Goal: Navigation & Orientation: Find specific page/section

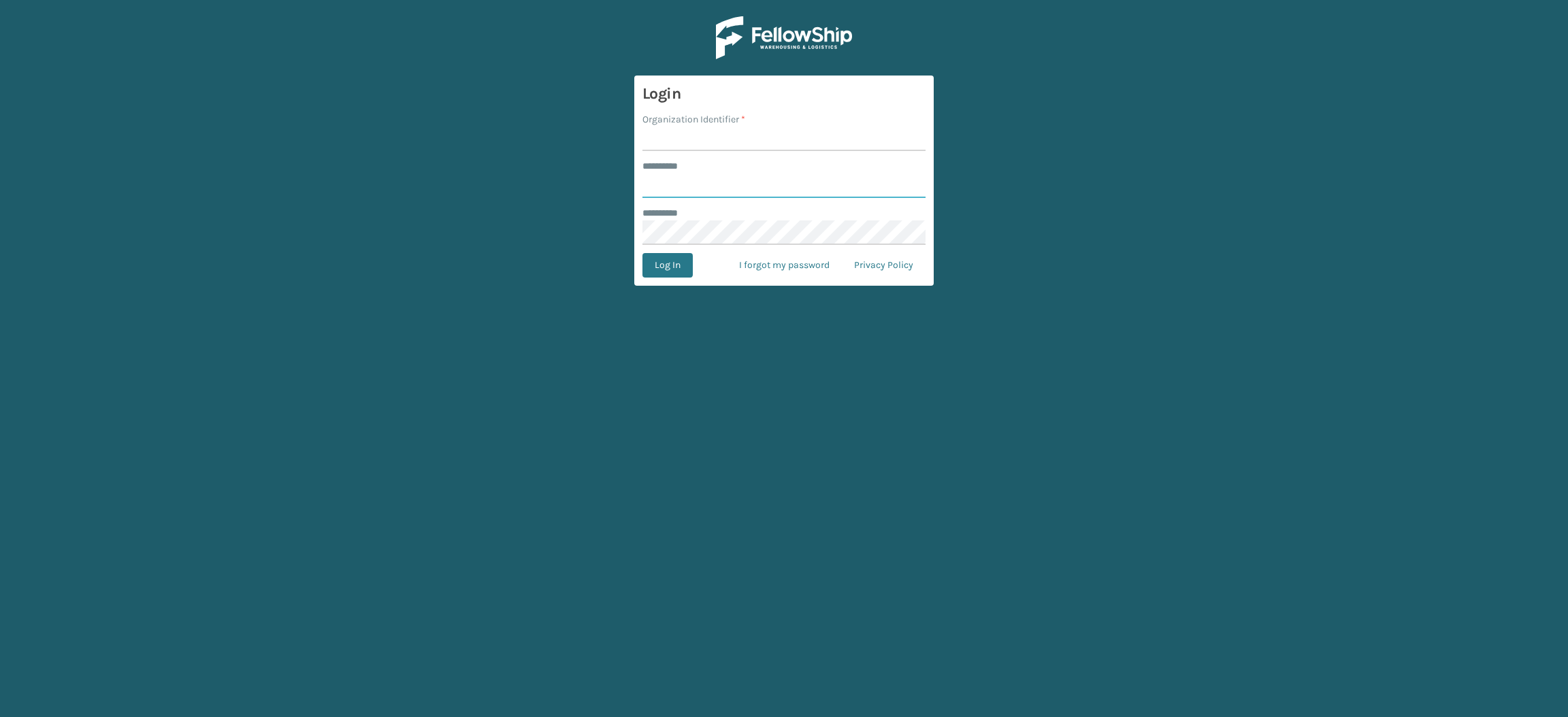
type input "**********"
click at [658, 140] on input "Organization Identifier *" at bounding box center [784, 139] width 283 height 25
type input "SuperAdminOrganization"
click at [669, 270] on button "Log In" at bounding box center [668, 265] width 50 height 25
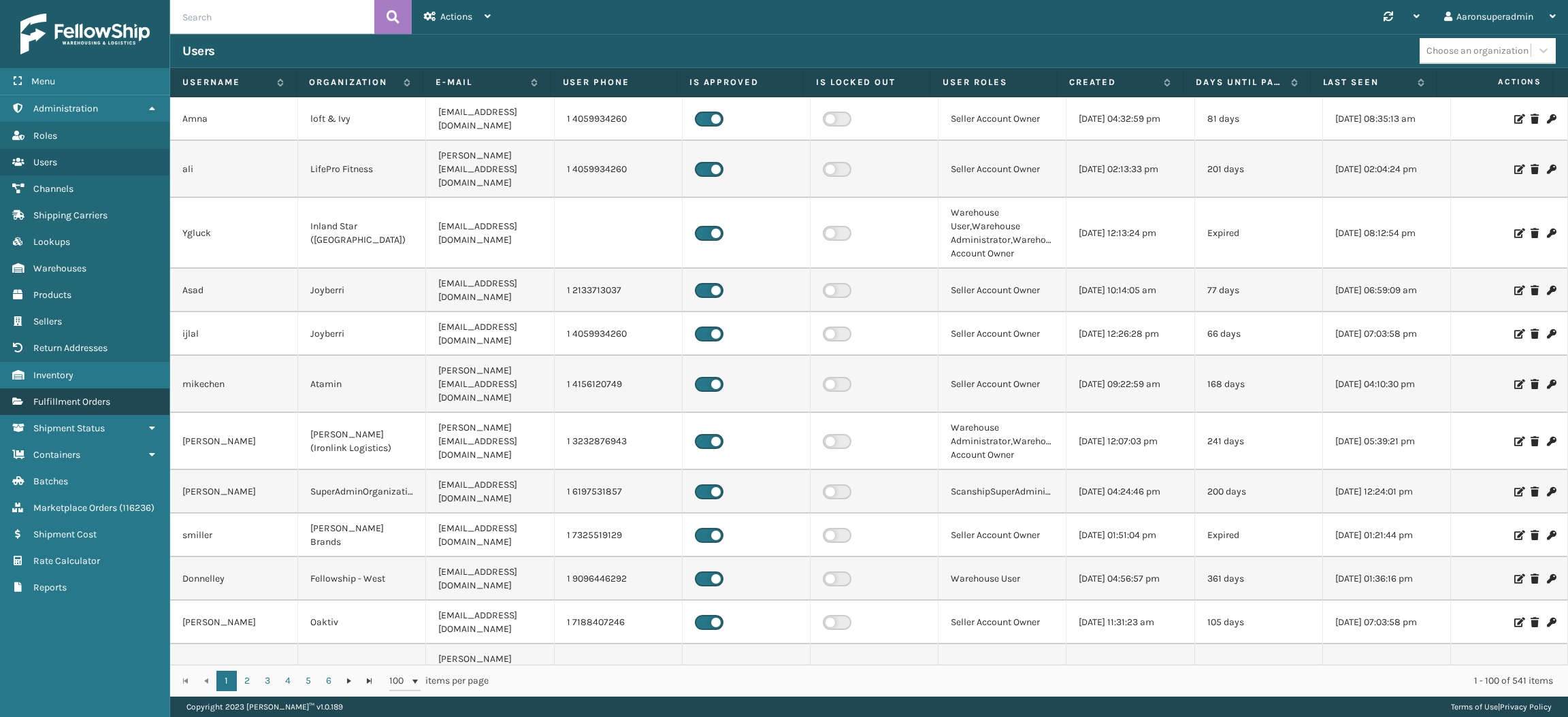
click at [109, 396] on span "Fulfillment Orders" at bounding box center [72, 402] width 77 height 12
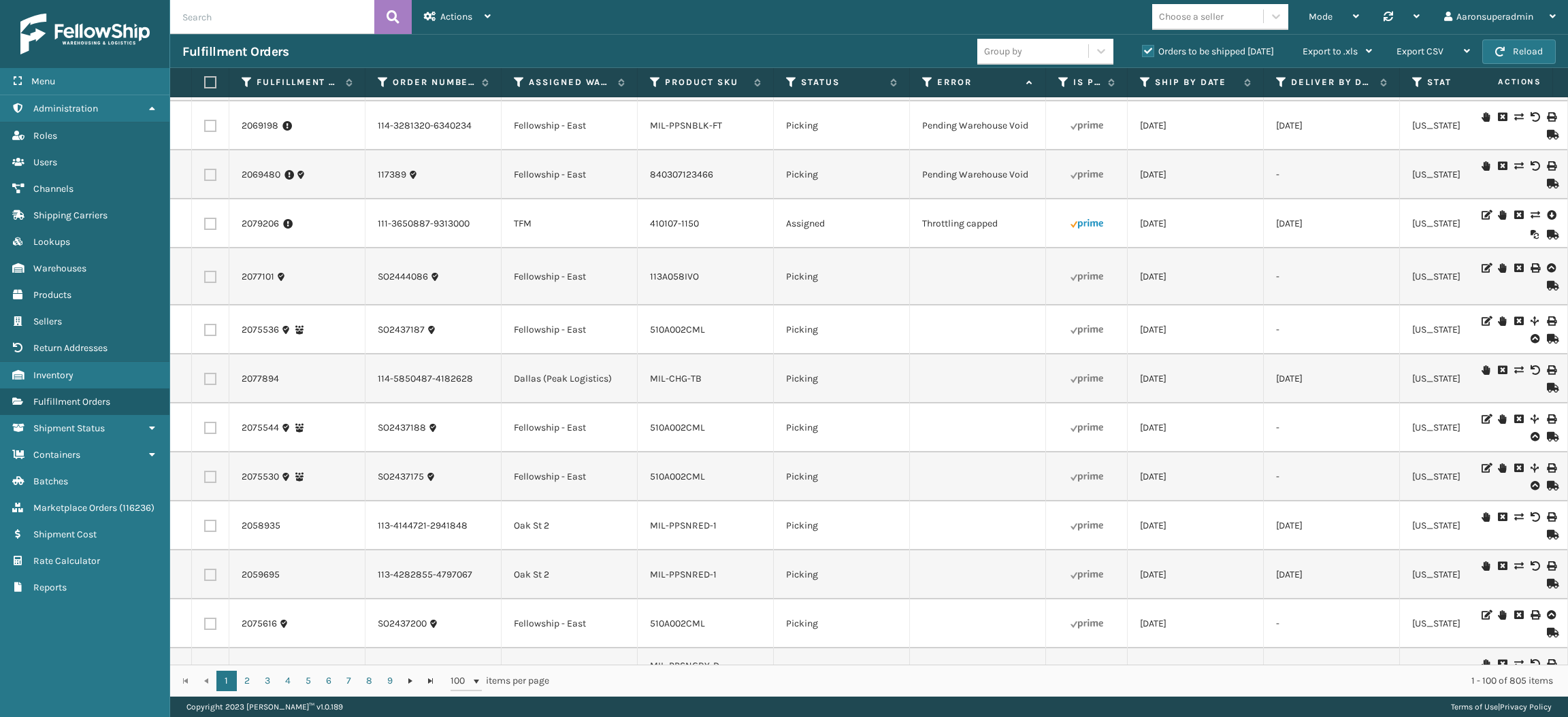
scroll to position [3130, 0]
